Goal: Information Seeking & Learning: Learn about a topic

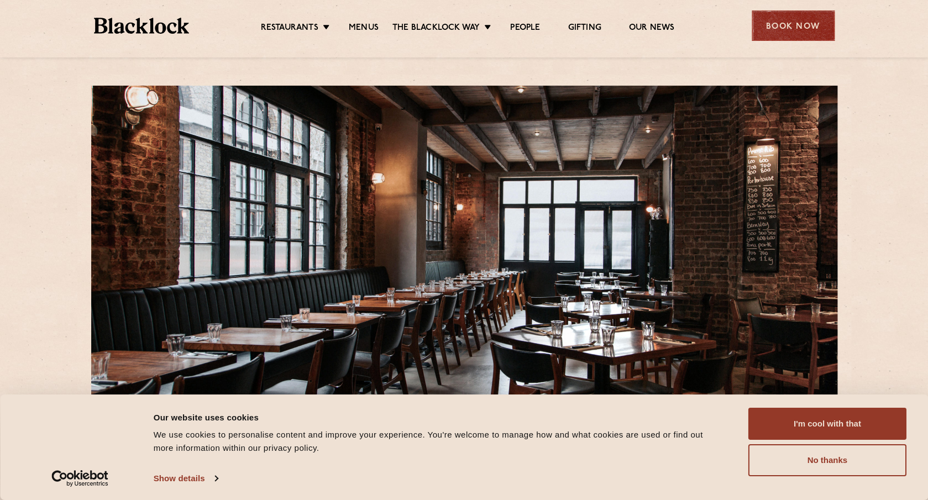
click at [807, 22] on div "Book Now" at bounding box center [792, 25] width 83 height 30
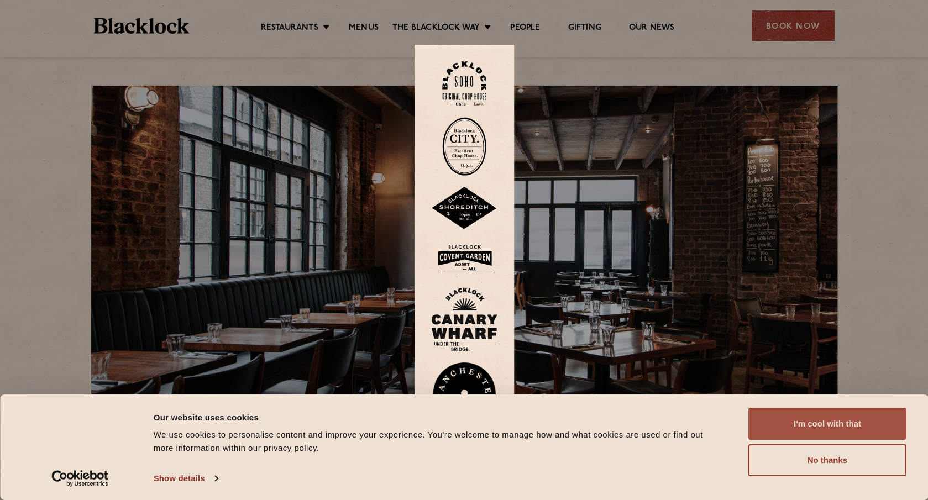
click at [784, 428] on button "I'm cool with that" at bounding box center [827, 424] width 158 height 32
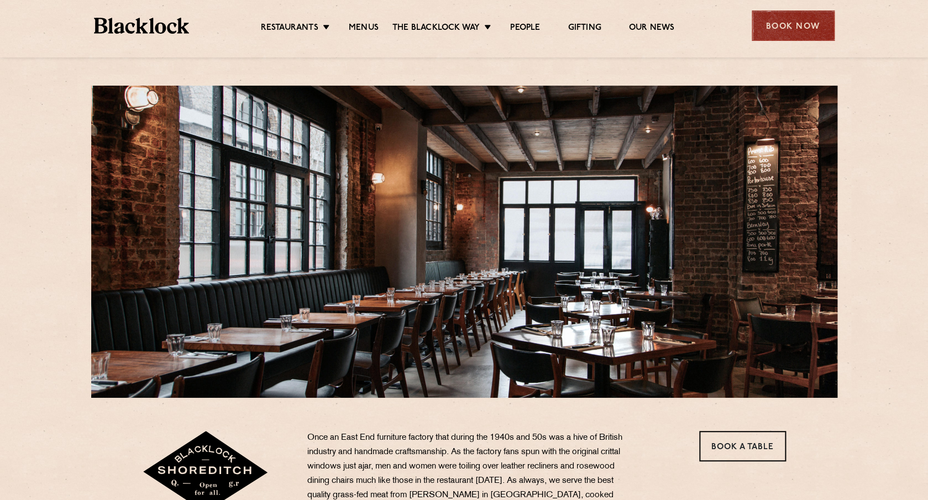
click at [807, 25] on div "Book Now" at bounding box center [792, 25] width 83 height 30
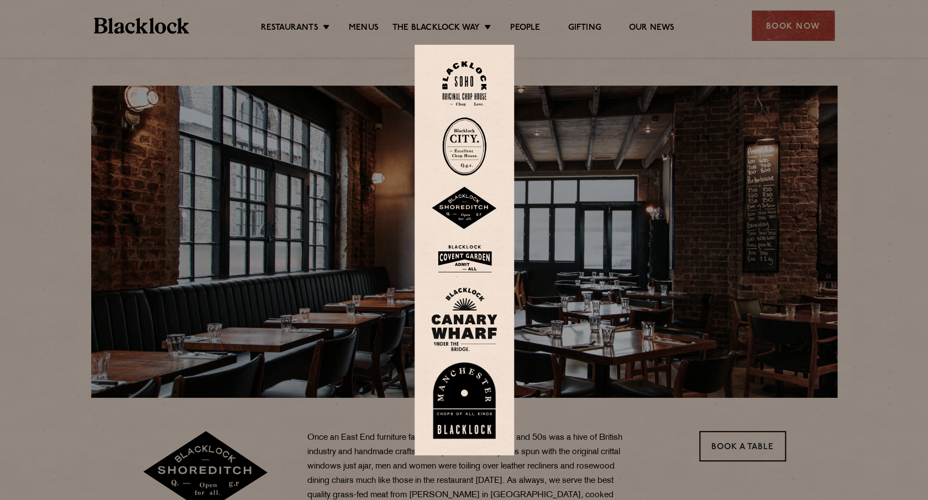
click at [469, 211] on img at bounding box center [464, 208] width 66 height 43
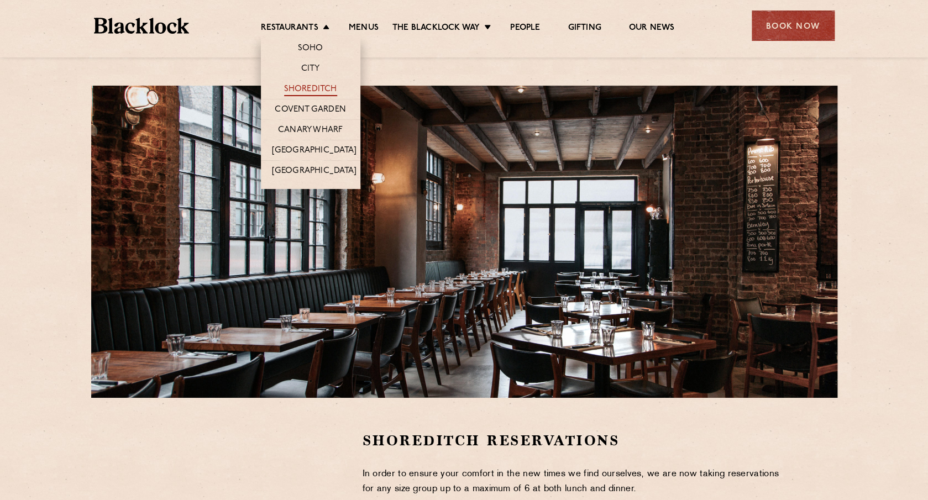
click at [306, 87] on link "Shoreditch" at bounding box center [310, 90] width 53 height 12
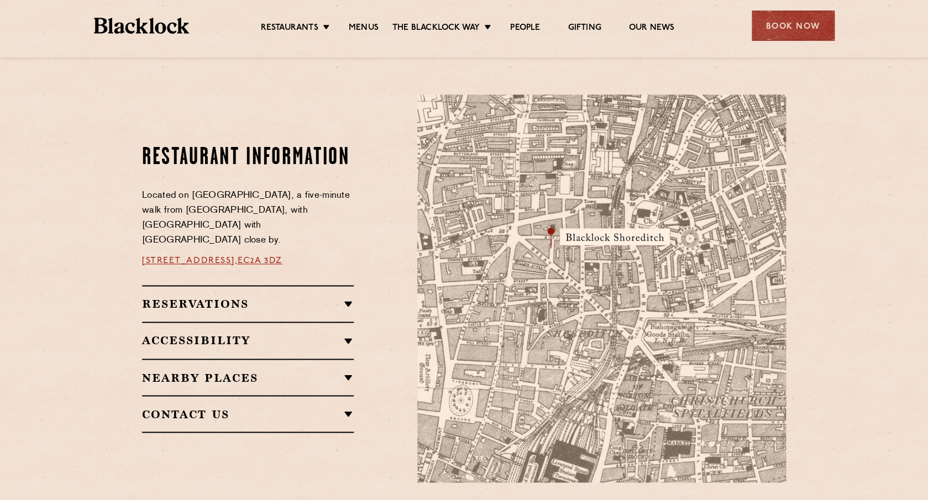
scroll to position [548, 0]
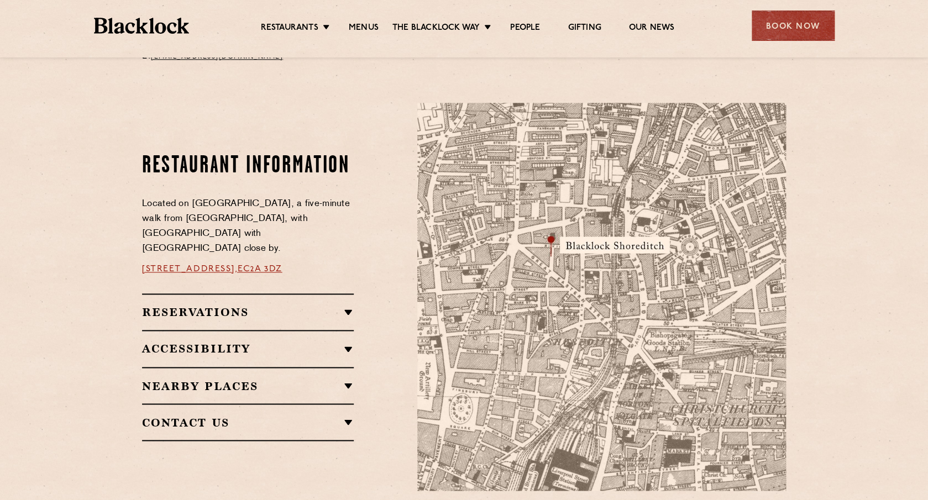
click at [336, 309] on h2 "Reservations" at bounding box center [248, 312] width 212 height 13
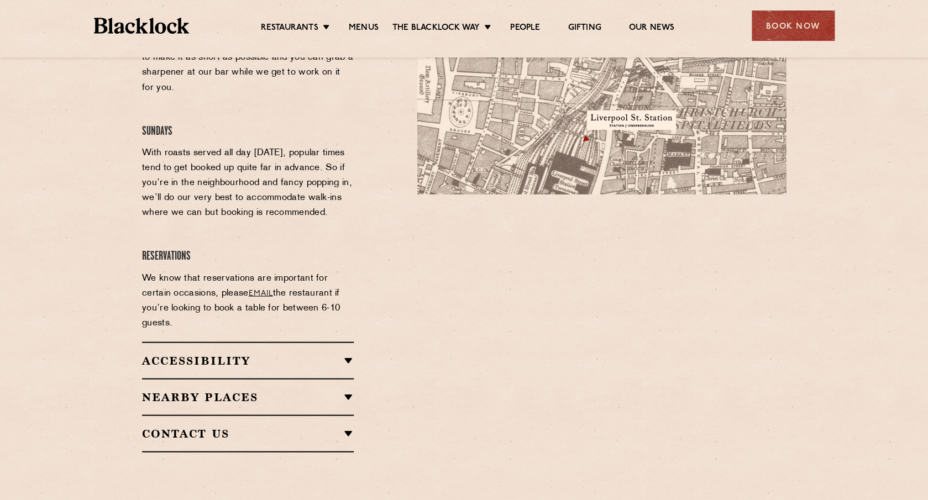
scroll to position [851, 0]
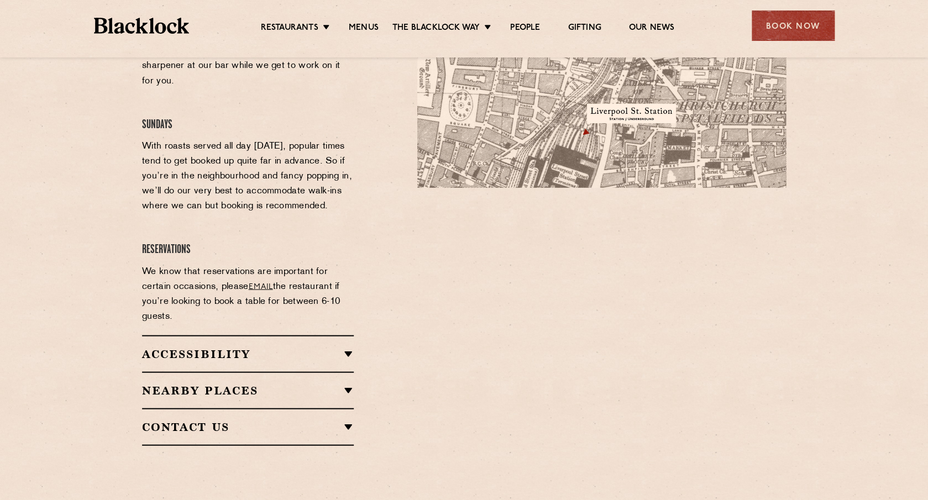
click at [327, 383] on h2 "Nearby Places" at bounding box center [248, 389] width 212 height 13
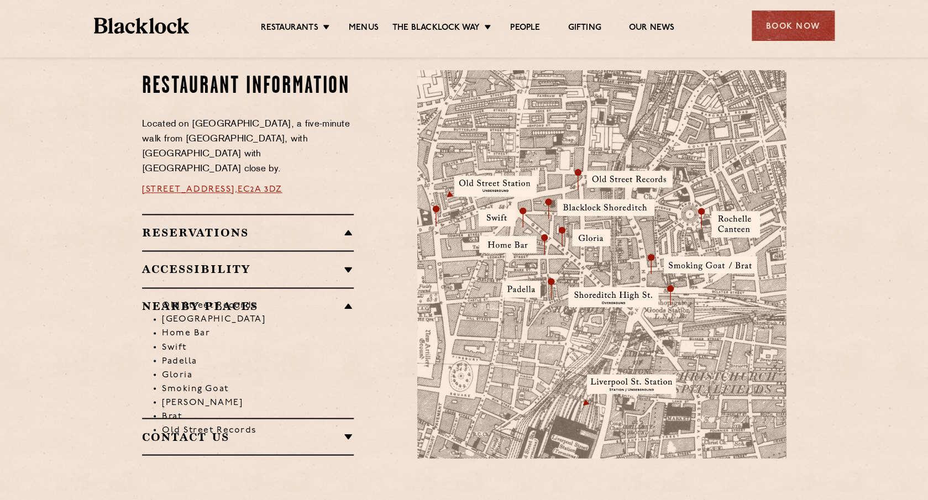
scroll to position [573, 0]
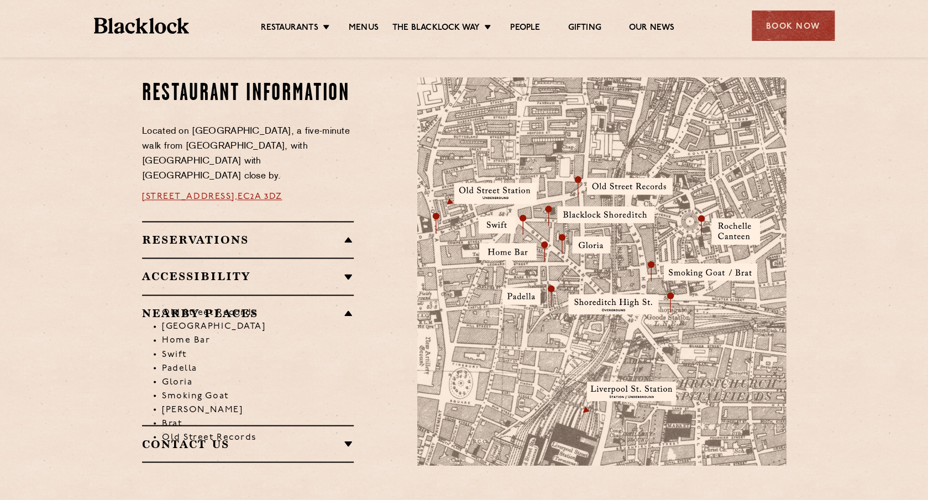
click at [330, 306] on li "Old Street Records" at bounding box center [258, 313] width 192 height 14
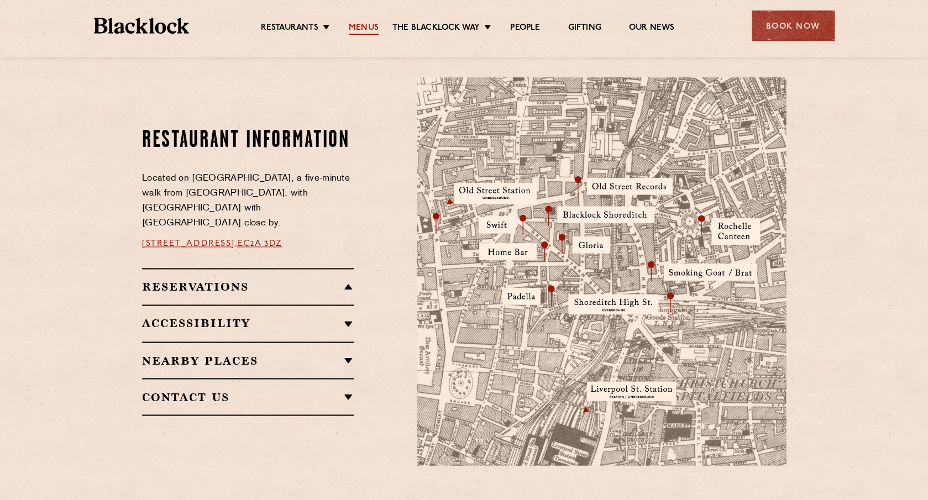
click at [370, 24] on link "Menus" at bounding box center [364, 29] width 30 height 12
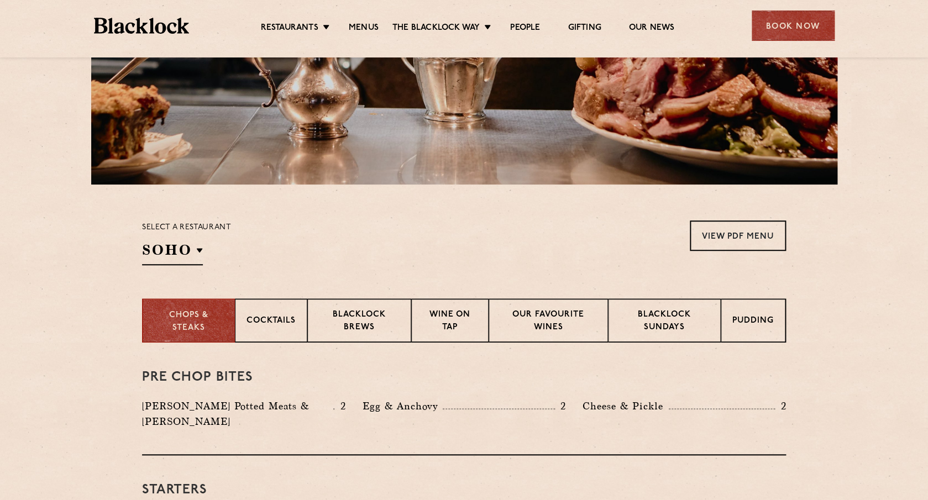
scroll to position [218, 0]
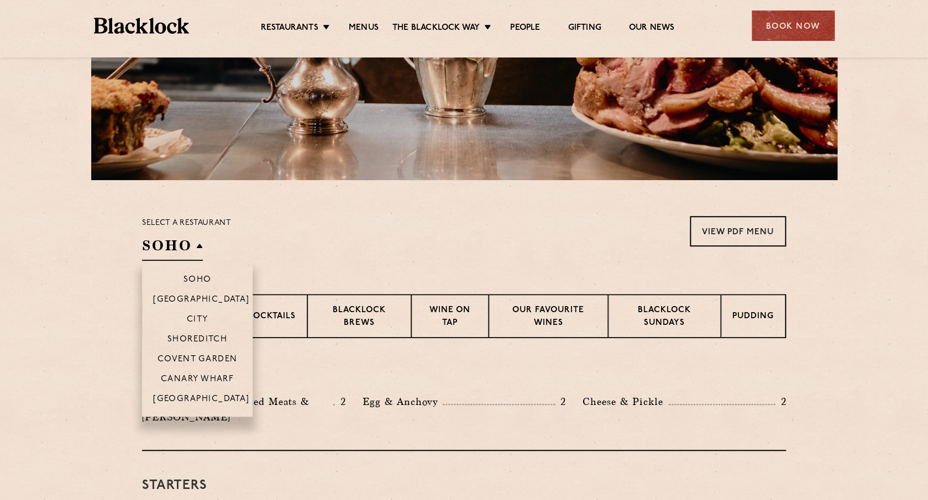
click at [200, 251] on h2 "SOHO" at bounding box center [172, 248] width 61 height 25
click at [199, 342] on p "Shoreditch" at bounding box center [197, 340] width 60 height 11
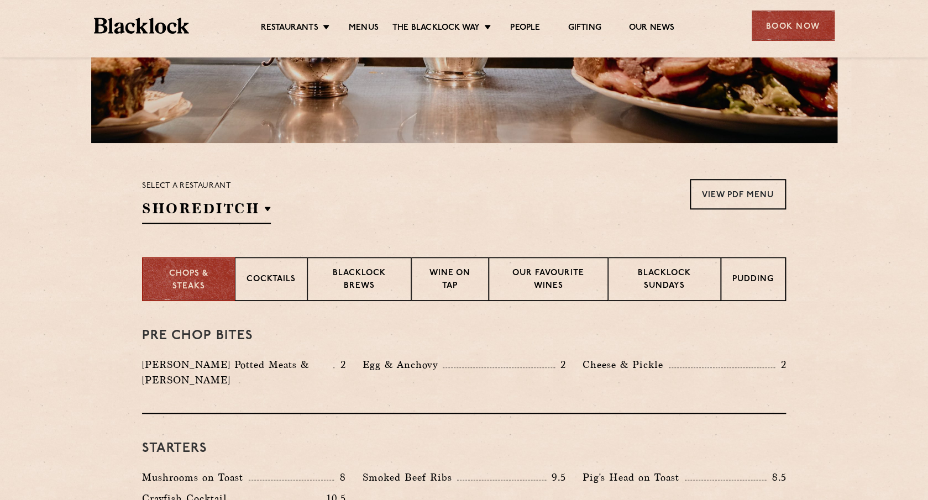
scroll to position [254, 0]
click at [639, 279] on p "Blacklock Sundays" at bounding box center [664, 281] width 90 height 26
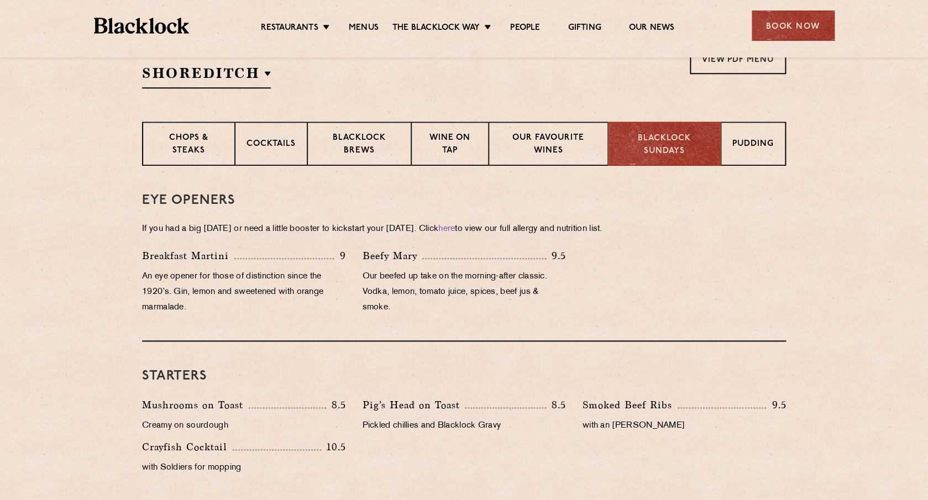
scroll to position [371, 0]
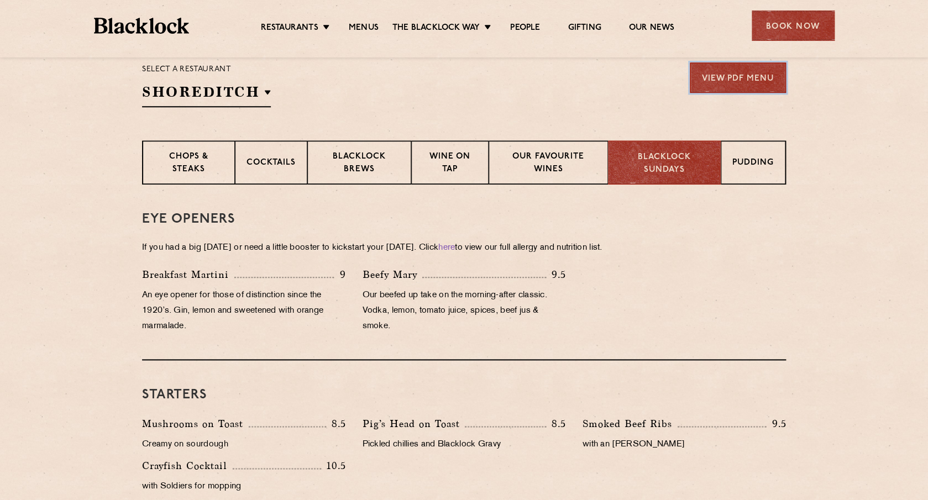
click at [737, 77] on link "View PDF Menu" at bounding box center [738, 77] width 96 height 30
